Goal: Information Seeking & Learning: Find contact information

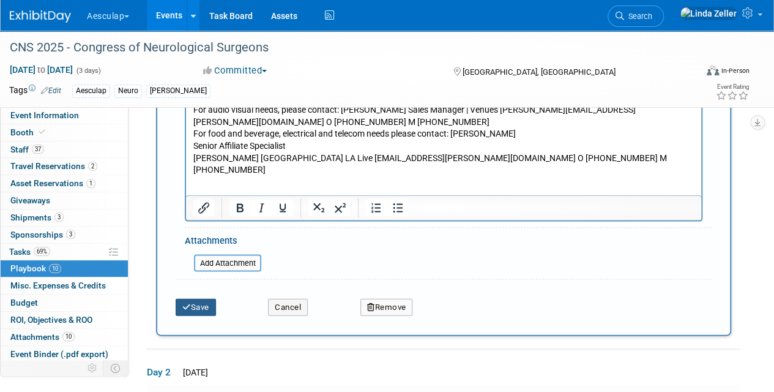
click at [187, 303] on icon "submit" at bounding box center [186, 306] width 9 height 8
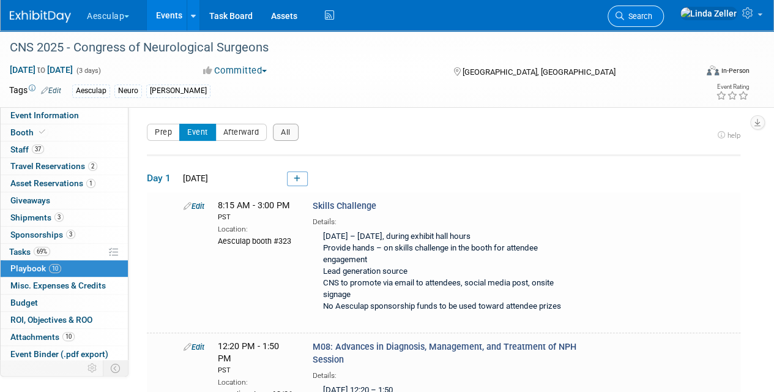
click at [653, 13] on span "Search" at bounding box center [638, 16] width 28 height 9
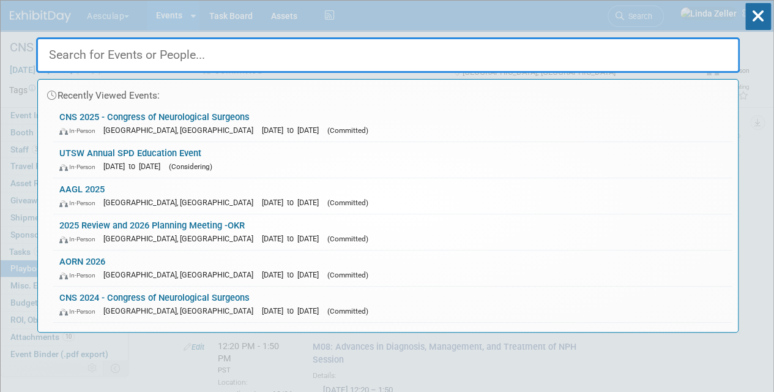
click at [220, 50] on input "text" at bounding box center [388, 55] width 704 height 36
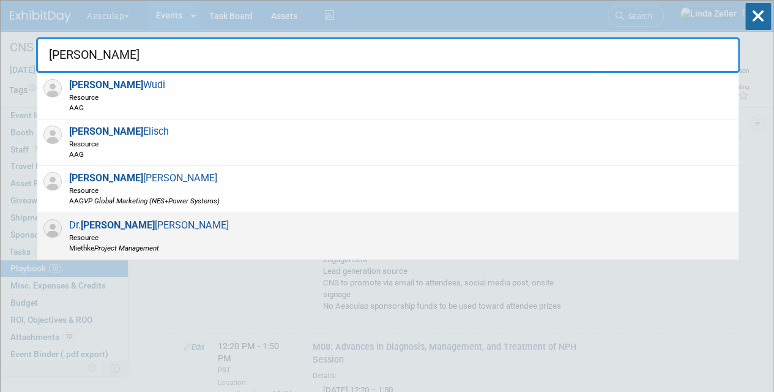
click at [109, 219] on strong "[PERSON_NAME]" at bounding box center [118, 225] width 74 height 12
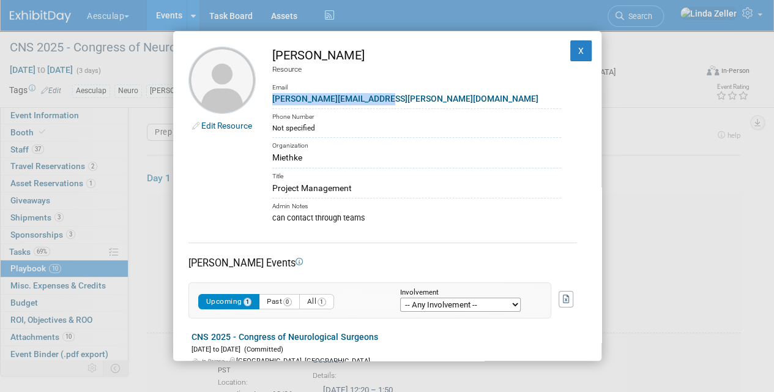
drag, startPoint x: 391, startPoint y: 96, endPoint x: 273, endPoint y: 97, distance: 117.6
click at [273, 97] on div "[PERSON_NAME][EMAIL_ADDRESS][PERSON_NAME][DOMAIN_NAME]" at bounding box center [416, 98] width 289 height 13
copy link "[PERSON_NAME][EMAIL_ADDRESS][PERSON_NAME][DOMAIN_NAME]"
click at [114, 45] on div "Edit Resource [PERSON_NAME] Resource Email [PERSON_NAME][EMAIL_ADDRESS][PERSON_…" at bounding box center [387, 196] width 774 height 392
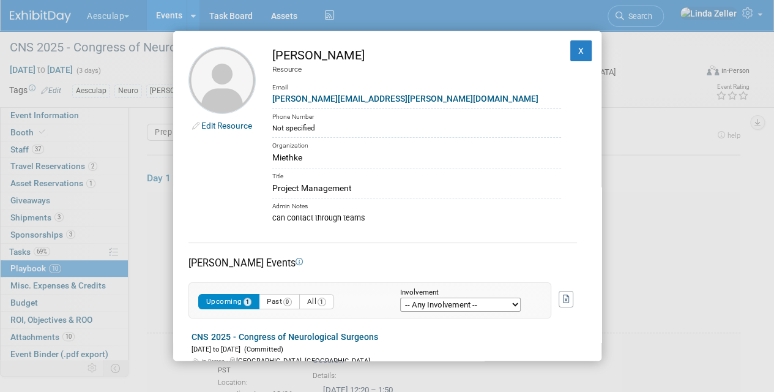
click at [110, 53] on div "Edit Resource [PERSON_NAME] Resource Email [PERSON_NAME][EMAIL_ADDRESS][PERSON_…" at bounding box center [387, 196] width 774 height 392
drag, startPoint x: 575, startPoint y: 49, endPoint x: 264, endPoint y: 119, distance: 318.7
click at [574, 48] on button "X" at bounding box center [582, 50] width 22 height 21
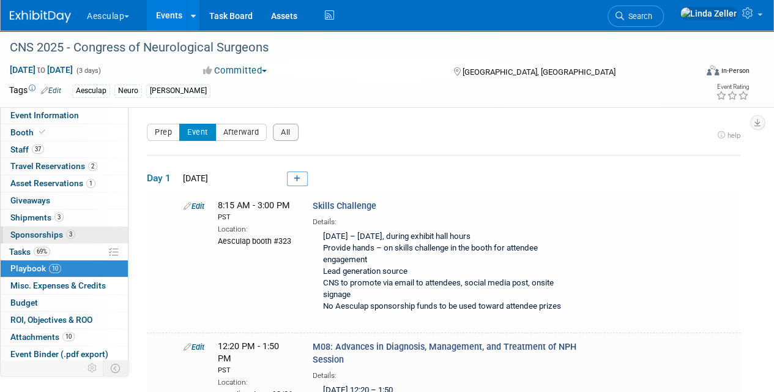
click at [45, 230] on span "Sponsorships 3" at bounding box center [42, 235] width 65 height 10
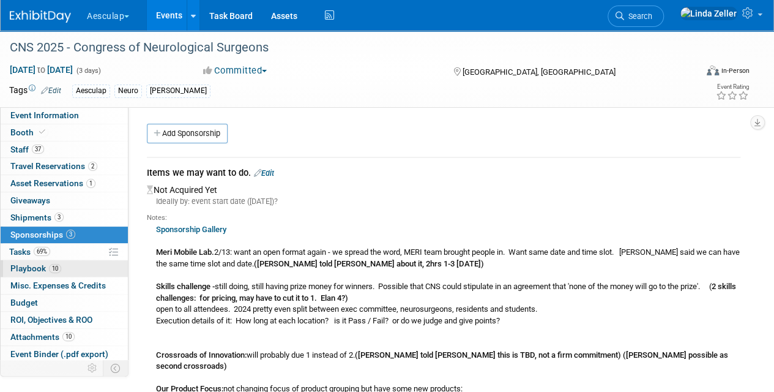
click at [18, 263] on span "Playbook 10" at bounding box center [35, 268] width 51 height 10
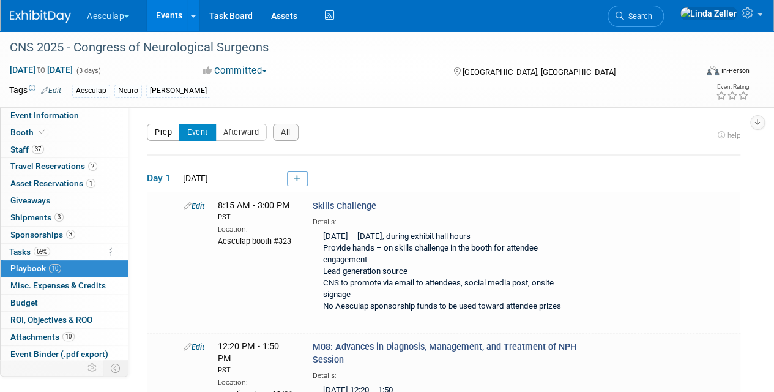
click at [157, 135] on button "Prep" at bounding box center [163, 132] width 33 height 17
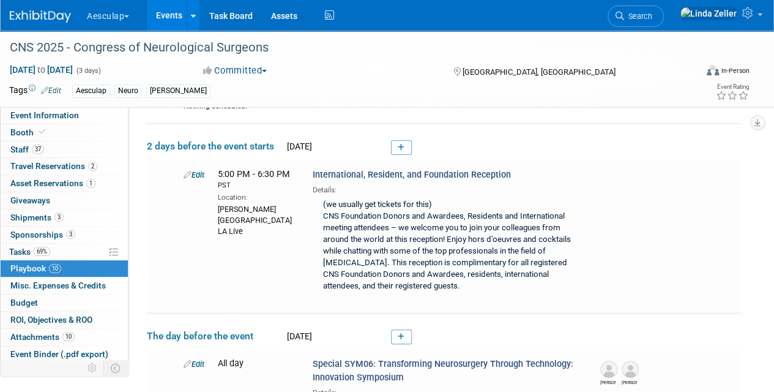
scroll to position [245, 0]
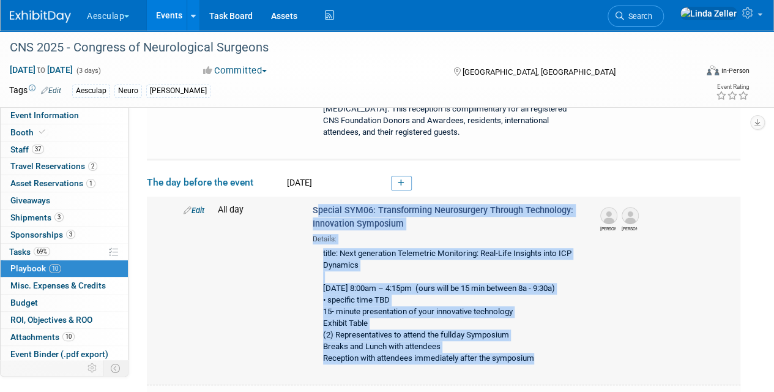
drag, startPoint x: 313, startPoint y: 206, endPoint x: 553, endPoint y: 373, distance: 292.1
click at [553, 369] on div "Special SYM06: Transforming [MEDICAL_DATA] Through Technology: Innovation Sympo…" at bounding box center [446, 286] width 285 height 165
copy div "Special SYM06: Transforming [MEDICAL_DATA] Through Technology: Innovation Sympo…"
drag, startPoint x: 686, startPoint y: 19, endPoint x: 684, endPoint y: 12, distance: 6.8
click at [653, 18] on span "Search" at bounding box center [638, 16] width 28 height 9
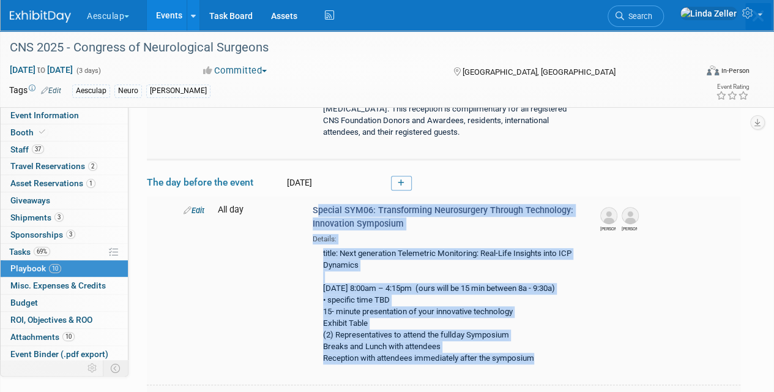
scroll to position [0, 0]
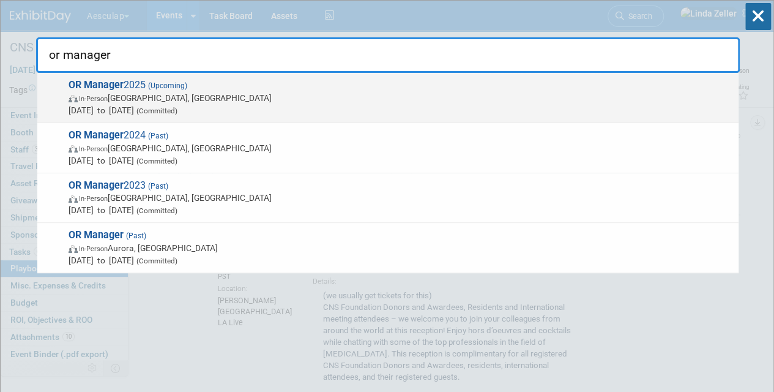
type input "or manager"
click at [94, 95] on span "In-Person" at bounding box center [93, 99] width 29 height 8
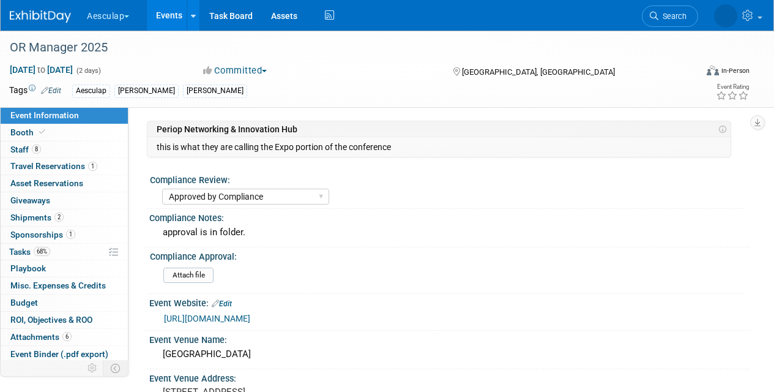
select select "Approved by Compliance"
select select "Strategic Sales"
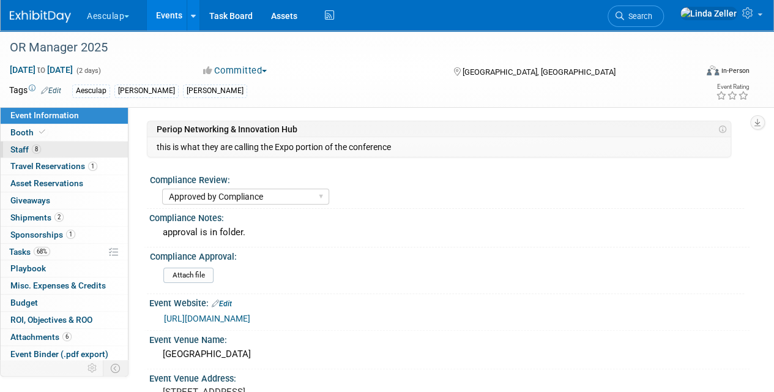
click at [40, 144] on link "8 Staff 8" at bounding box center [64, 149] width 127 height 17
